Goal: Information Seeking & Learning: Find specific fact

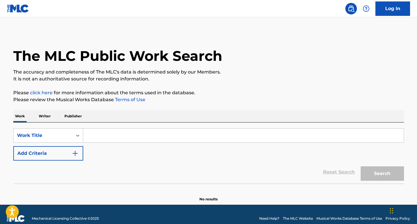
click at [101, 131] on input "Search Form" at bounding box center [243, 136] width 320 height 14
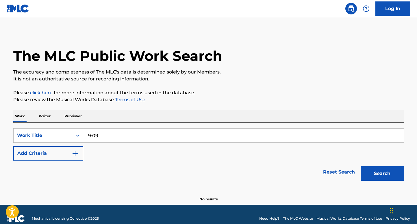
type input "9:09"
click at [360, 167] on button "Search" at bounding box center [381, 174] width 43 height 14
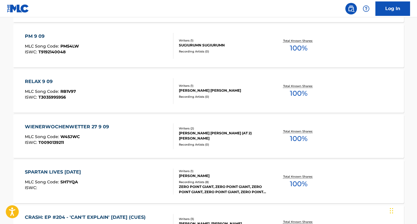
scroll to position [15, 0]
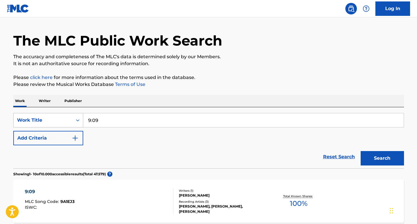
drag, startPoint x: 103, startPoint y: 120, endPoint x: 69, endPoint y: 121, distance: 33.2
click at [69, 121] on div "SearchWithCriteria5df74796-29f3-4760-a646-778f031d0946 Work Title 9:09" at bounding box center [208, 120] width 391 height 14
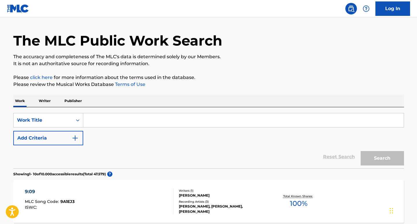
click at [47, 98] on p "Writer" at bounding box center [44, 101] width 15 height 12
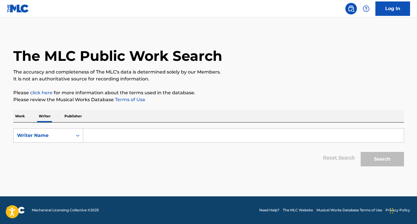
click at [117, 132] on input "Search Form" at bounding box center [243, 136] width 320 height 14
type input "e"
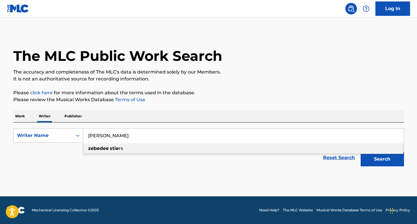
click at [101, 151] on div "[PERSON_NAME] rs" at bounding box center [243, 149] width 320 height 10
type input "[PERSON_NAME]"
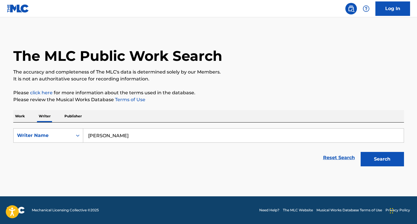
click at [374, 156] on button "Search" at bounding box center [381, 159] width 43 height 14
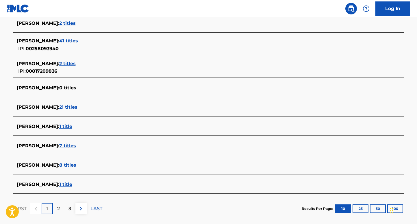
scroll to position [185, 0]
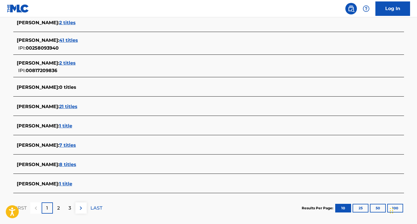
click at [71, 164] on span "8 titles" at bounding box center [67, 164] width 17 height 5
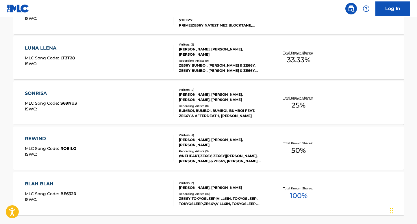
scroll to position [335, 0]
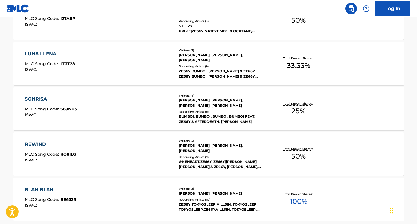
click at [83, 66] on div "LUNA LLENA MLC Song Code : LT3T28 ISWC :" at bounding box center [99, 64] width 148 height 26
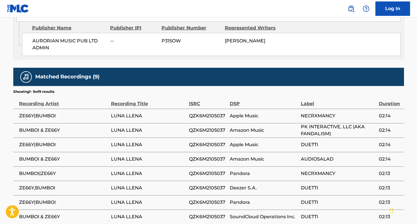
scroll to position [369, 0]
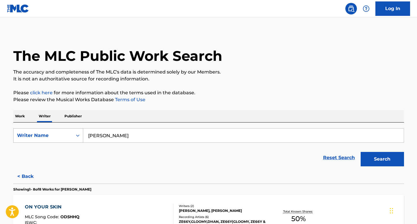
drag, startPoint x: 131, startPoint y: 136, endPoint x: 67, endPoint y: 136, distance: 64.4
click at [67, 136] on div "SearchWithCriteria0eb564fb-6d9a-490b-8152-6f136c4c8616 Writer Name [PERSON_NAME]" at bounding box center [208, 136] width 391 height 14
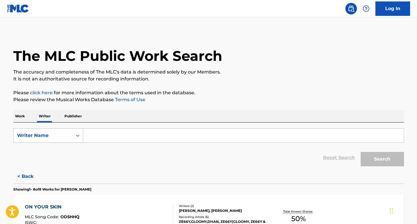
click at [68, 130] on div "Writer Name" at bounding box center [43, 135] width 59 height 11
click at [66, 140] on div "Writer Name" at bounding box center [43, 135] width 59 height 11
click at [95, 137] on input "Search Form" at bounding box center [243, 136] width 320 height 14
type input "ze66y"
click at [397, 161] on button "Search" at bounding box center [381, 159] width 43 height 14
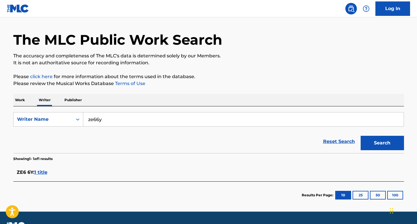
scroll to position [31, 0]
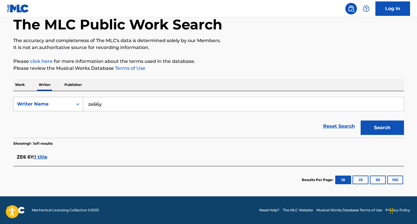
drag, startPoint x: 126, startPoint y: 106, endPoint x: 42, endPoint y: 106, distance: 83.8
click at [42, 106] on div "SearchWithCriteria0eb564fb-6d9a-490b-8152-6f136c4c8616 Writer Name ze66y" at bounding box center [208, 104] width 391 height 14
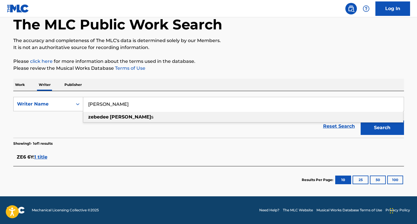
click at [100, 117] on strong "zebedee" at bounding box center [98, 116] width 21 height 5
type input "[PERSON_NAME]"
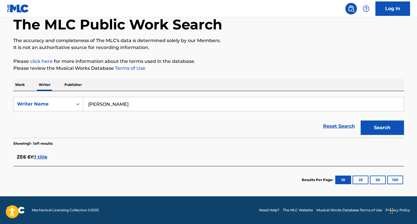
click at [376, 124] on button "Search" at bounding box center [381, 128] width 43 height 14
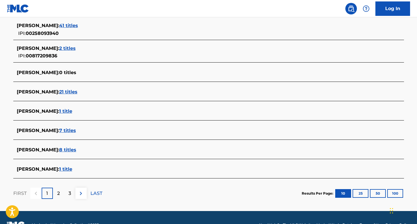
scroll to position [215, 0]
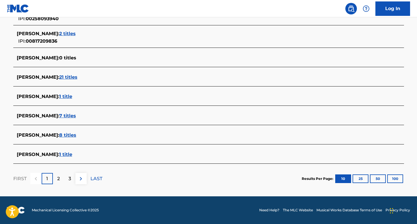
click at [59, 116] on span "7 titles" at bounding box center [67, 115] width 17 height 5
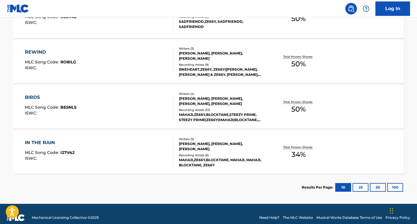
scroll to position [340, 0]
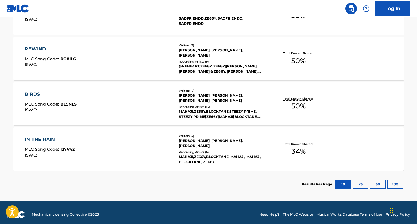
click at [91, 53] on div "REWIND MLC Song Code : RO8ILG ISWC :" at bounding box center [99, 59] width 148 height 26
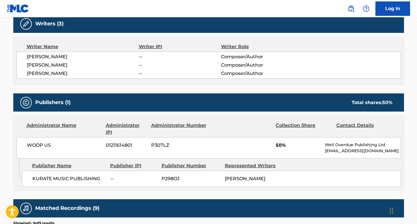
scroll to position [87, 0]
